Goal: Task Accomplishment & Management: Complete application form

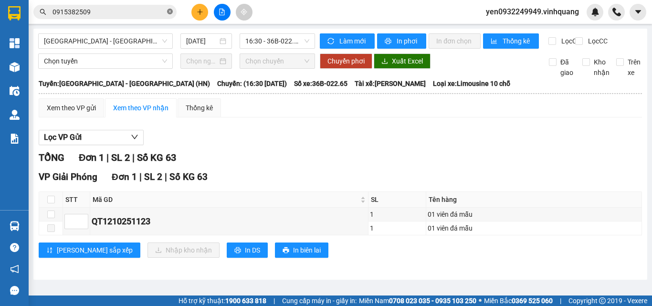
click at [169, 11] on icon "close-circle" at bounding box center [170, 12] width 6 height 6
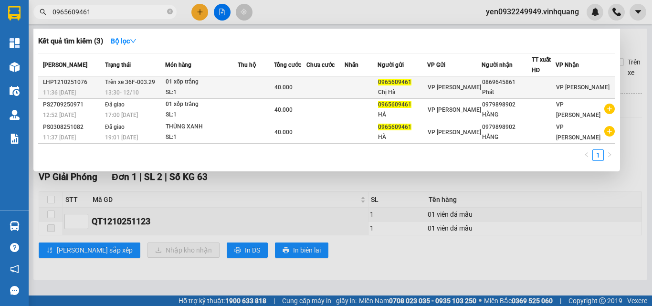
type input "0965609461"
click at [190, 90] on div "SL: 1" at bounding box center [202, 92] width 72 height 10
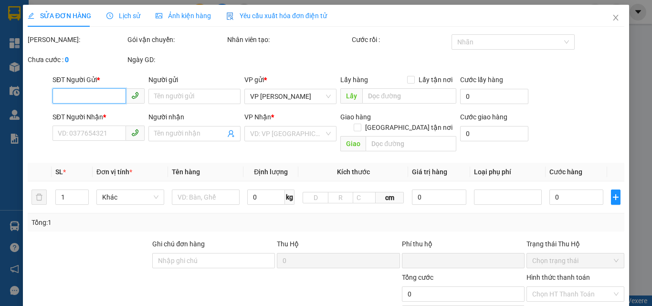
type input "0965609461"
type input "Chị Hà"
type input "0869645861"
type input "Phát"
type input "0"
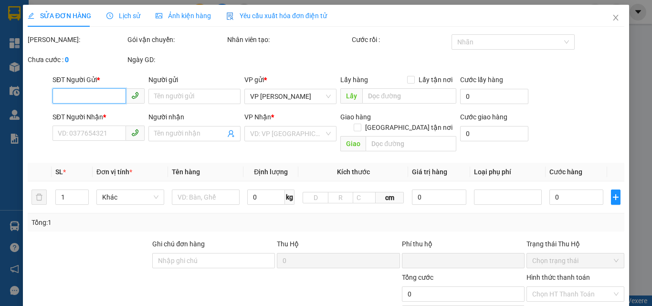
type input "40.000"
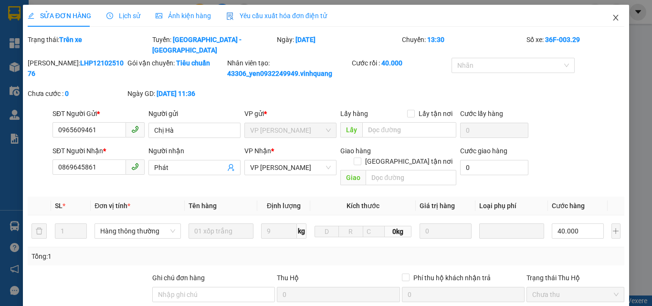
click at [612, 15] on icon "close" at bounding box center [616, 18] width 8 height 8
